Goal: Navigation & Orientation: Find specific page/section

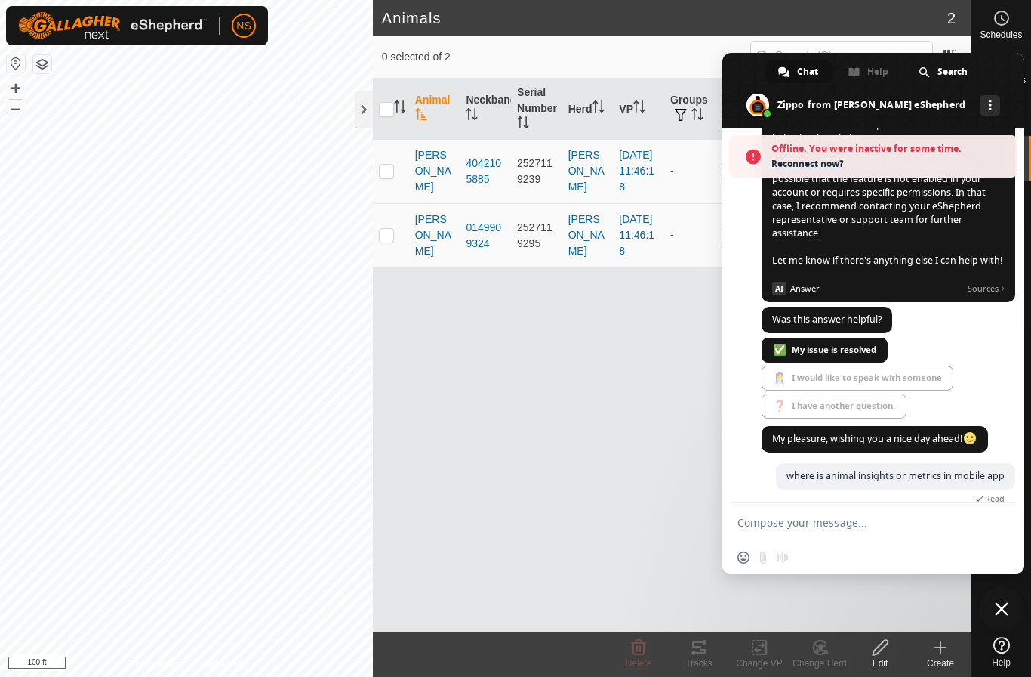
scroll to position [541, 0]
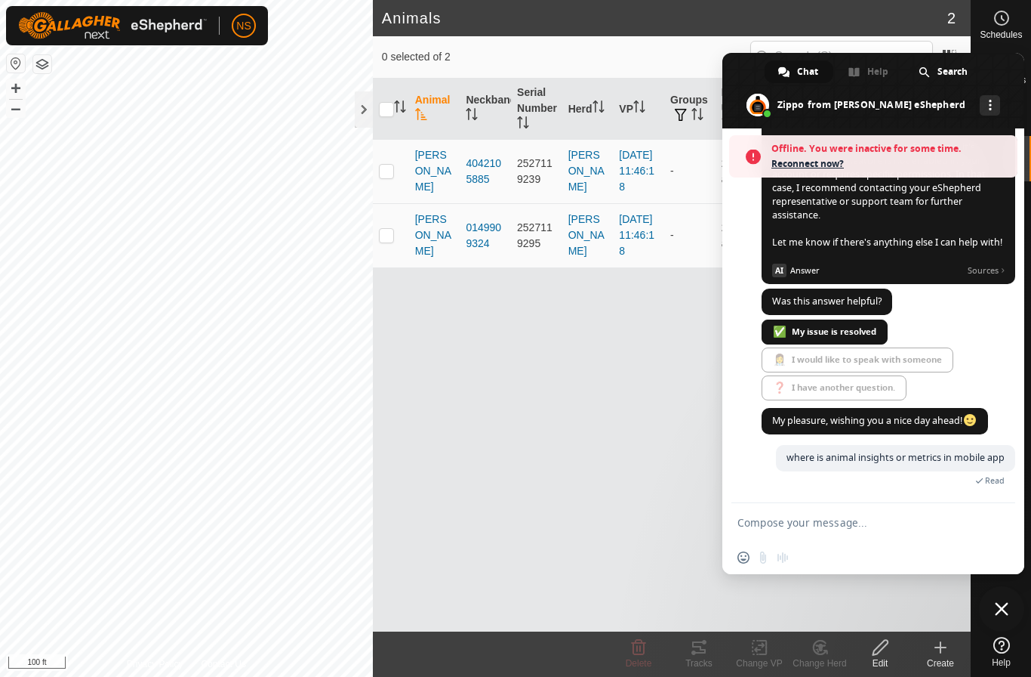
click at [1003, 600] on span "Close chat" at bounding box center [1001, 608] width 45 height 45
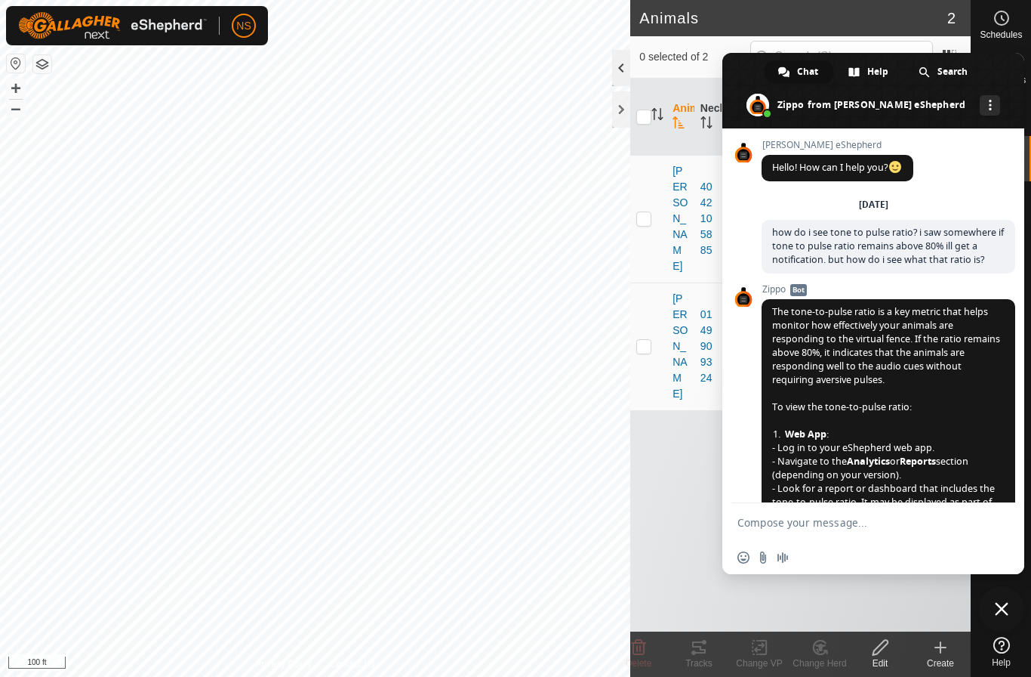
scroll to position [559, 0]
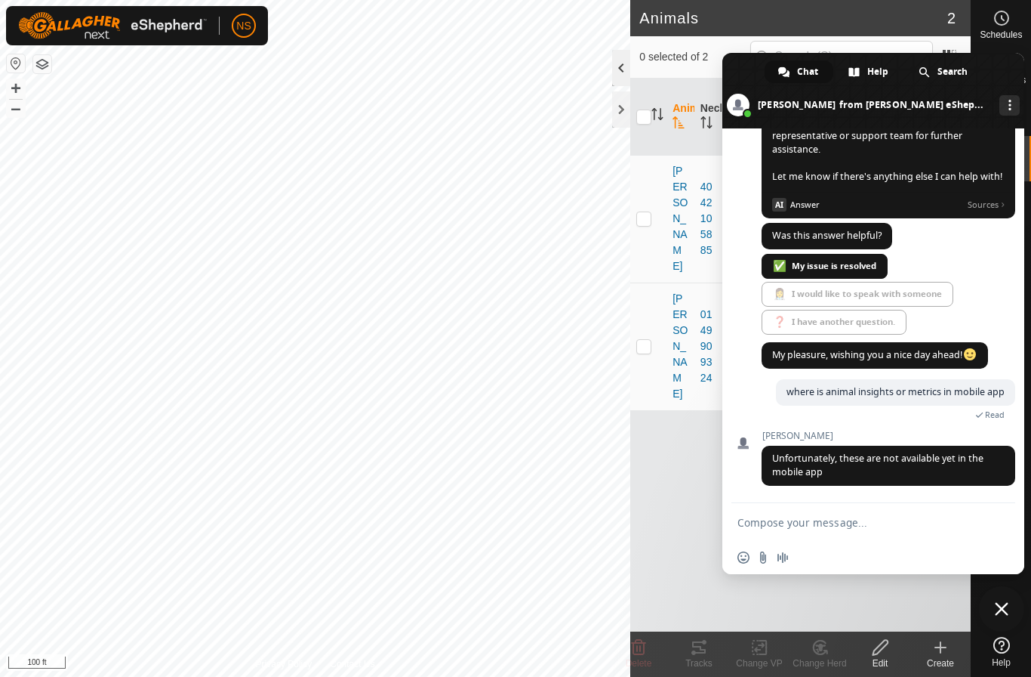
click at [621, 69] on div at bounding box center [621, 68] width 18 height 36
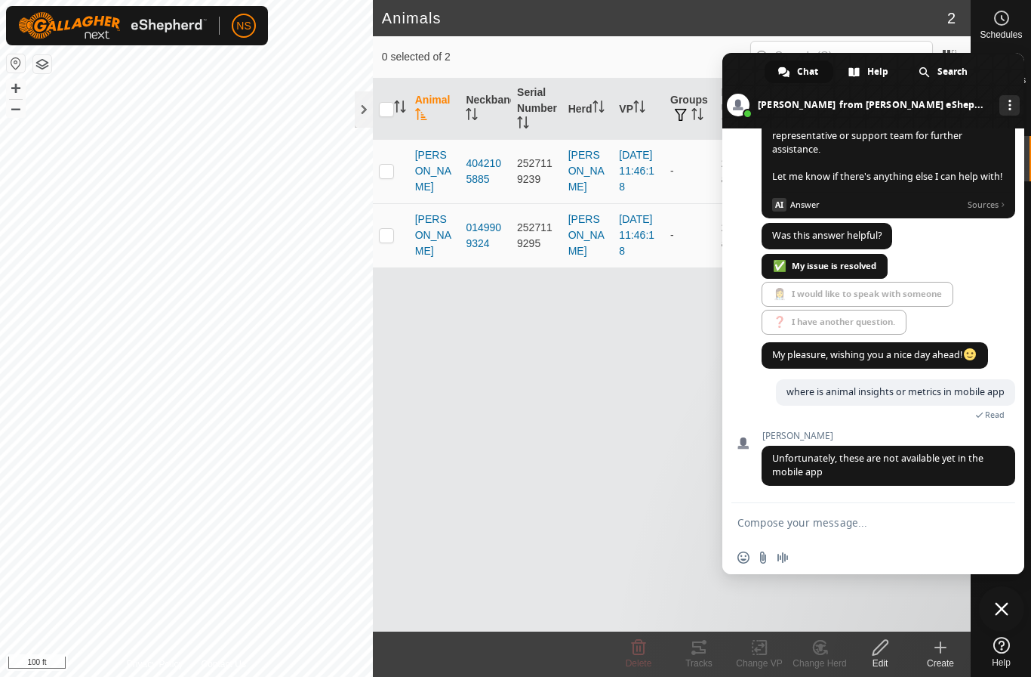
click at [910, 531] on form at bounding box center [857, 523] width 239 height 41
click at [1000, 609] on span "Close chat" at bounding box center [1002, 609] width 14 height 14
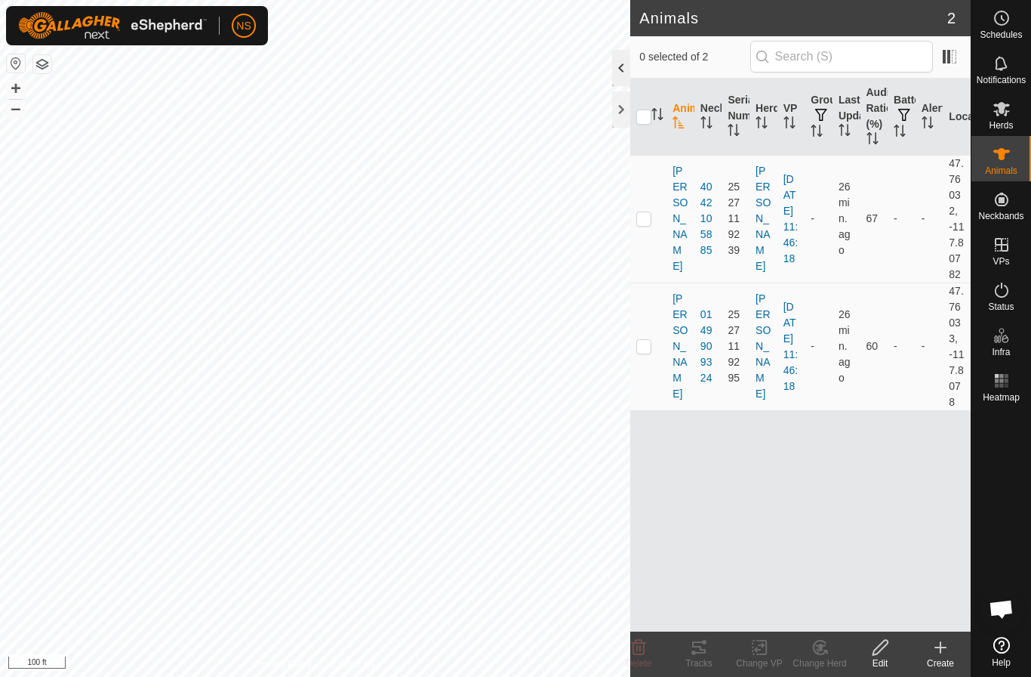
click at [624, 63] on div at bounding box center [621, 68] width 18 height 36
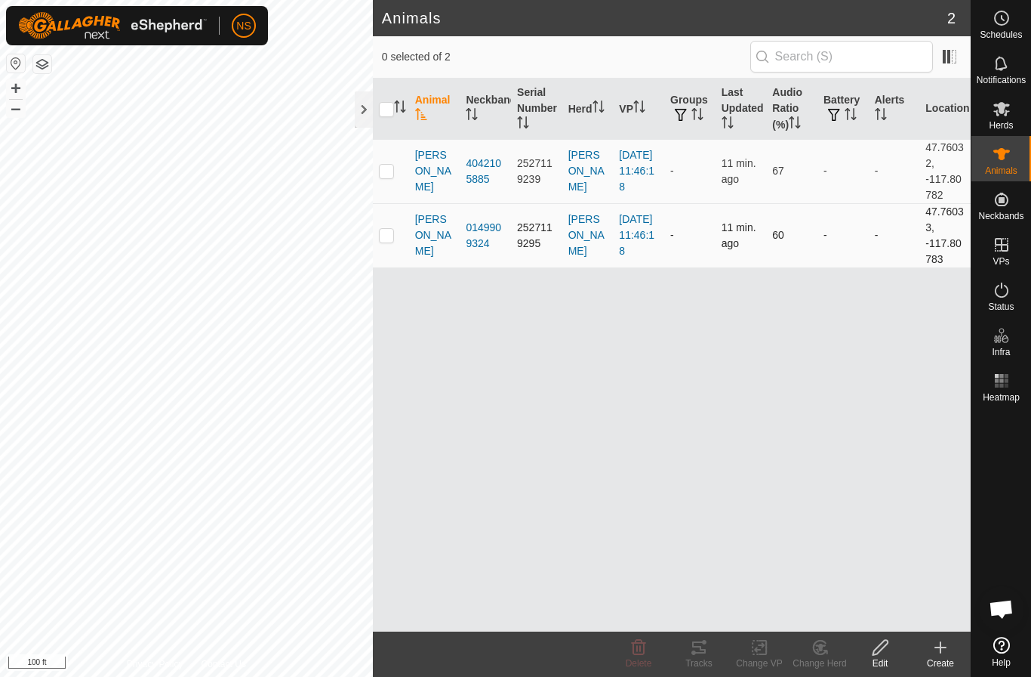
scroll to position [559, 0]
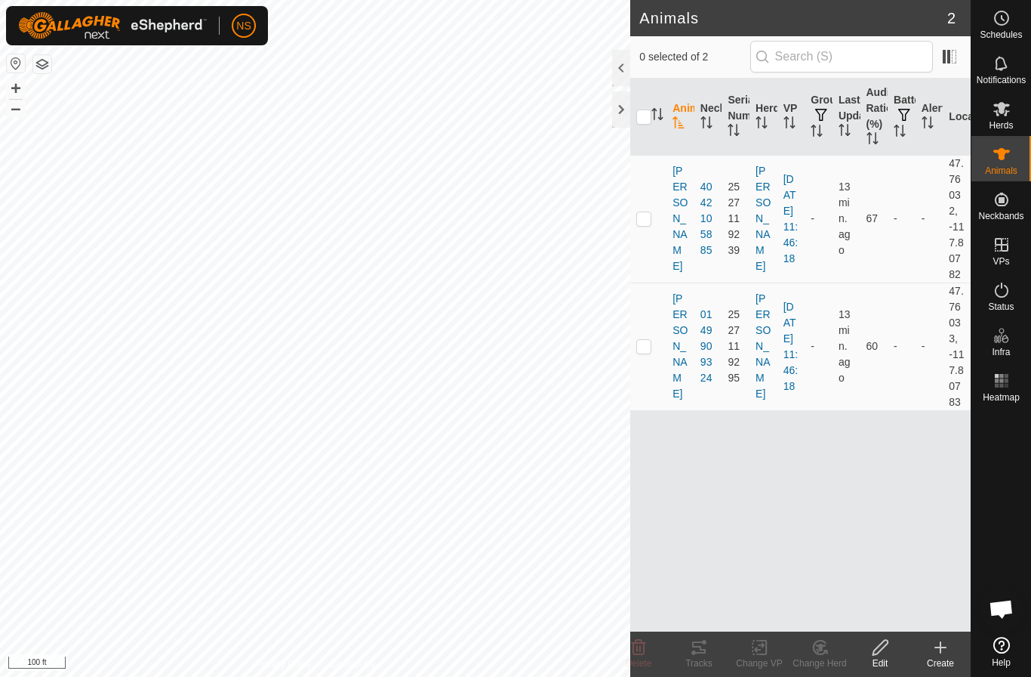
click at [624, 56] on div at bounding box center [621, 68] width 18 height 36
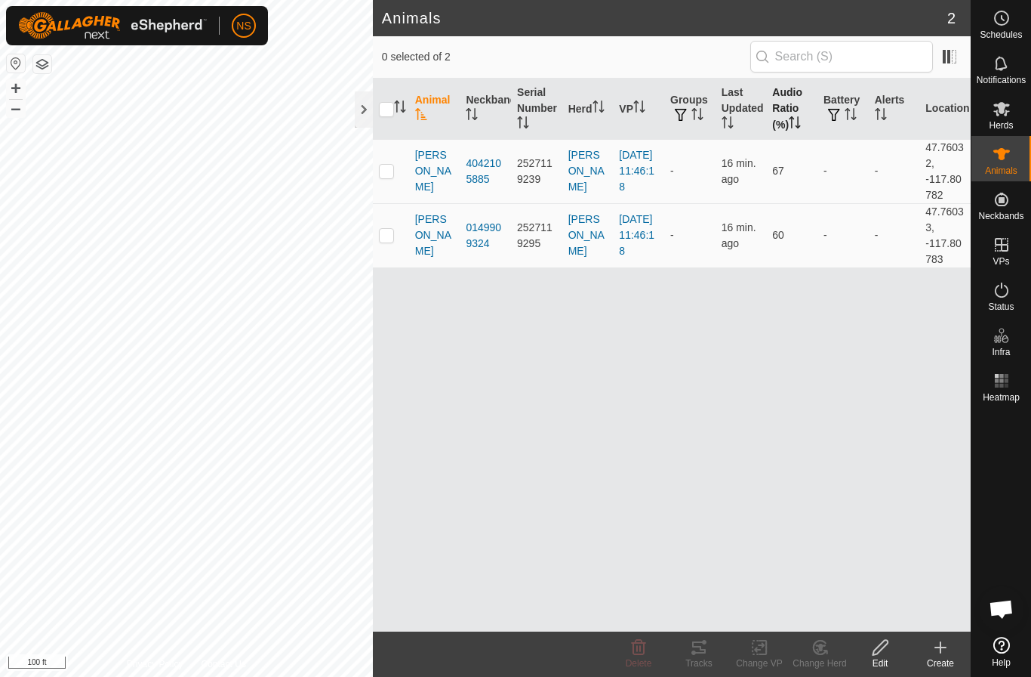
click at [772, 128] on th "Audio Ratio (%)" at bounding box center [791, 109] width 51 height 61
click at [801, 114] on th "Audio Ratio (%)" at bounding box center [791, 109] width 51 height 61
click at [667, 347] on div "Animal Neckband Serial Number Herd VP Groups Last Updated Audio Ratio (%) Batte…" at bounding box center [672, 355] width 598 height 553
click at [997, 646] on icon at bounding box center [1002, 645] width 17 height 17
